Goal: Navigation & Orientation: Understand site structure

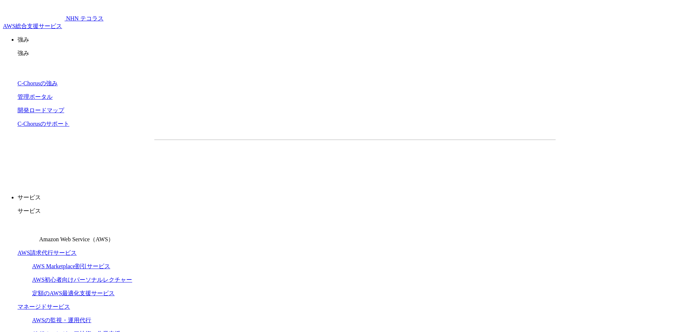
click at [57, 14] on img at bounding box center [34, 12] width 62 height 18
click at [352, 36] on p "強み" at bounding box center [355, 40] width 674 height 8
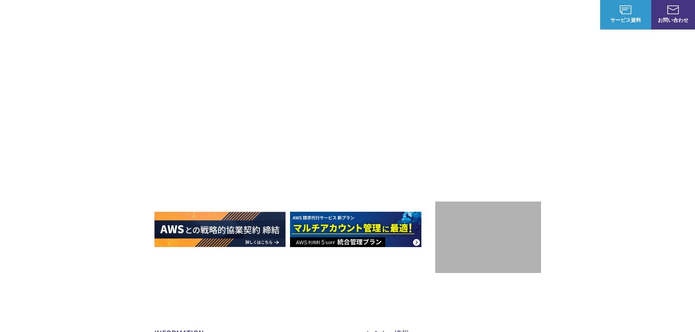
click at [385, 15] on p "サービス" at bounding box center [394, 15] width 28 height 8
